Goal: Information Seeking & Learning: Learn about a topic

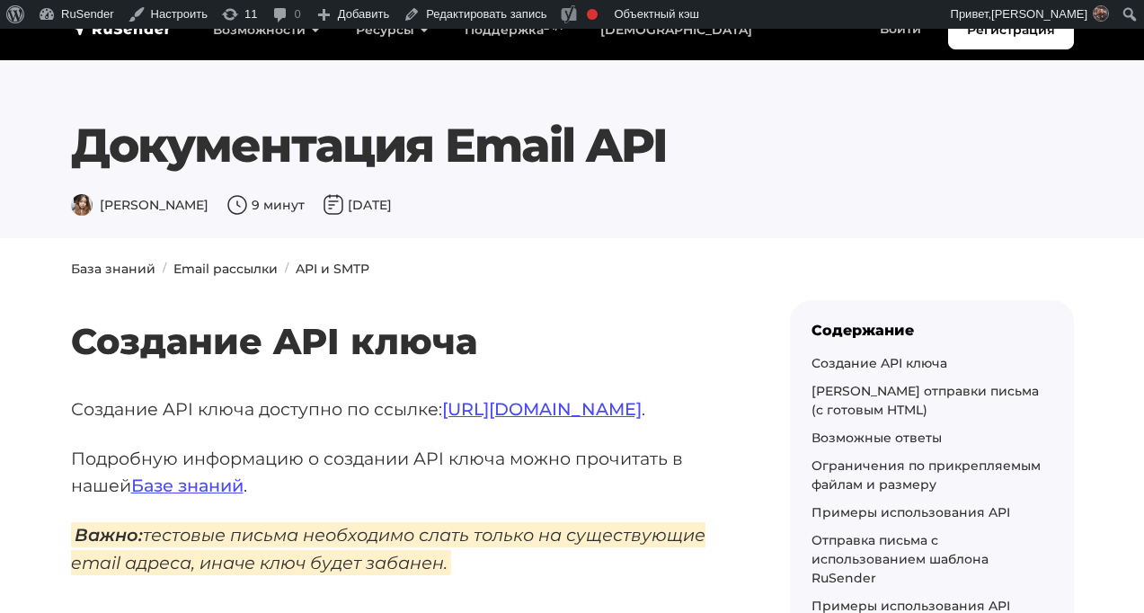
drag, startPoint x: 502, startPoint y: 155, endPoint x: 626, endPoint y: 152, distance: 124.0
click at [626, 152] on h1 "Документация Email API" at bounding box center [572, 146] width 1003 height 56
click at [246, 261] on link "Email рассылки" at bounding box center [225, 269] width 104 height 16
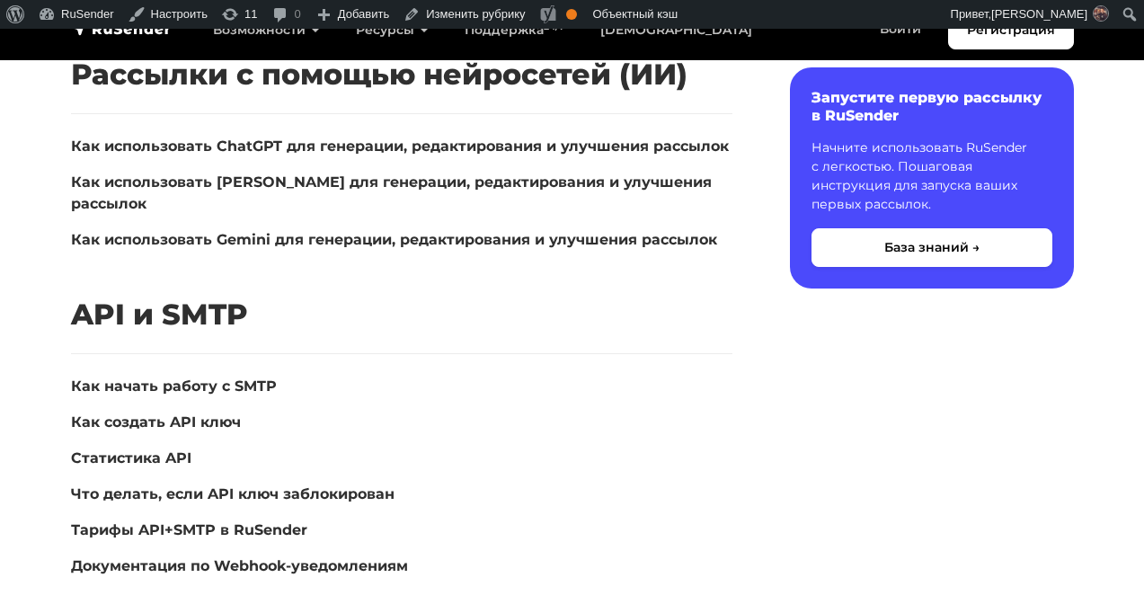
scroll to position [3847, 0]
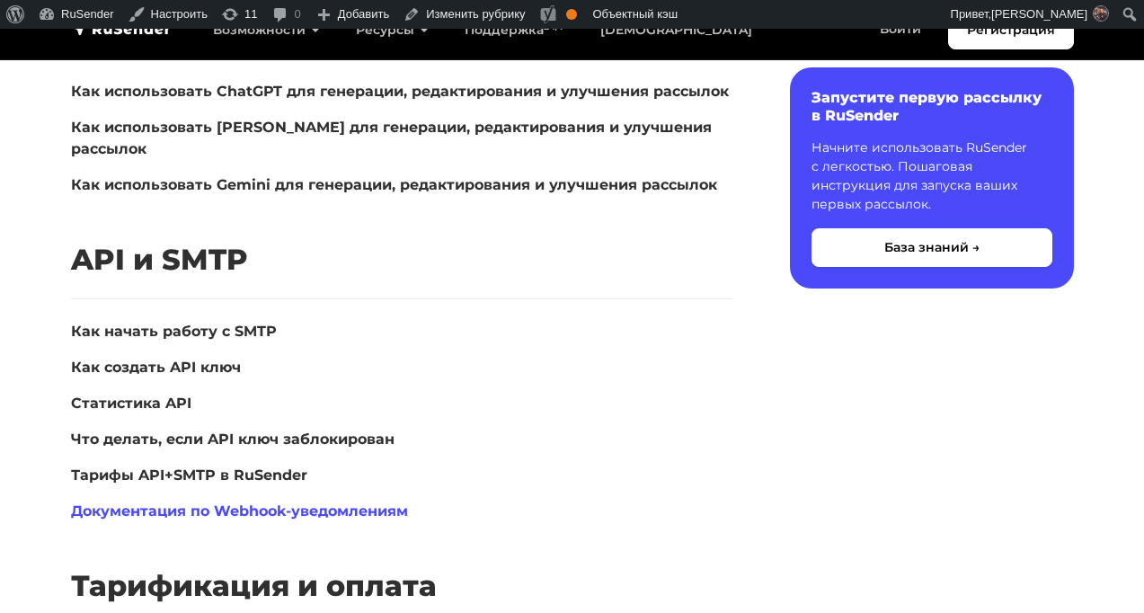
click at [262, 502] on link "Документация по Webhook-уведомлениям" at bounding box center [239, 510] width 337 height 17
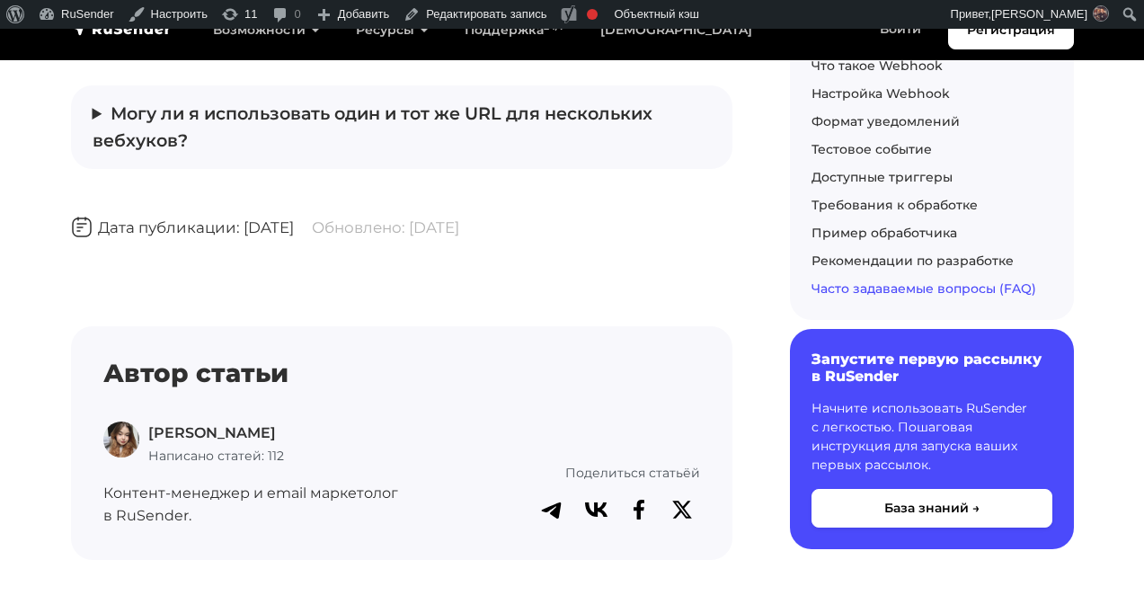
scroll to position [9217, 0]
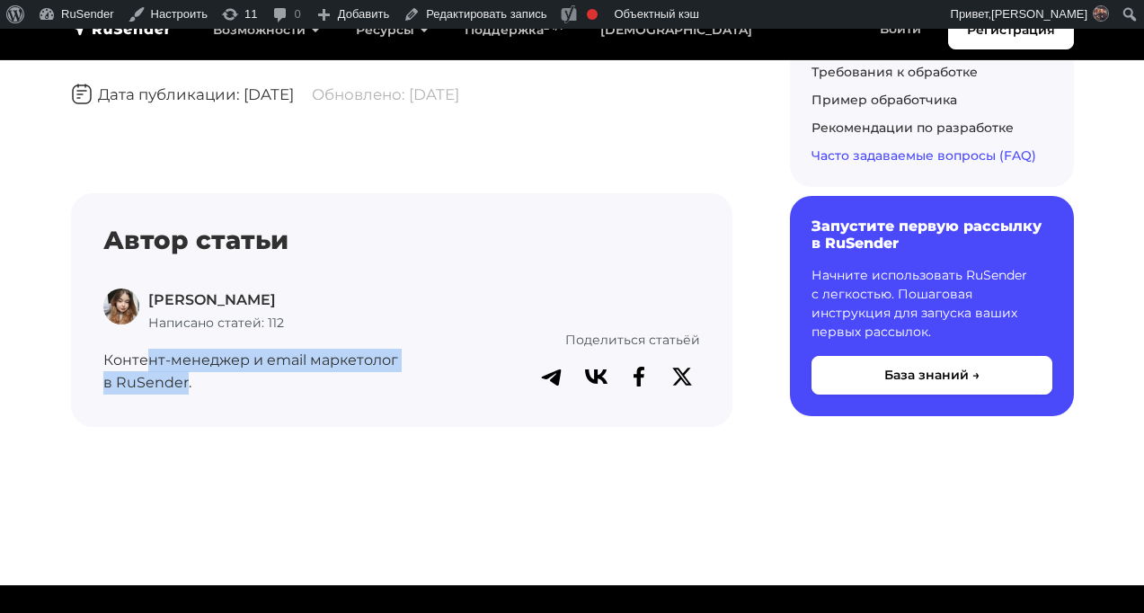
drag, startPoint x: 143, startPoint y: 290, endPoint x: 188, endPoint y: 329, distance: 59.3
click at [185, 349] on p "Контент-менеджер и email маркетолог в RuSender." at bounding box center [272, 372] width 339 height 46
click at [189, 349] on p "Контент-менеджер и email маркетолог в RuSender." at bounding box center [272, 372] width 339 height 46
